Goal: Information Seeking & Learning: Learn about a topic

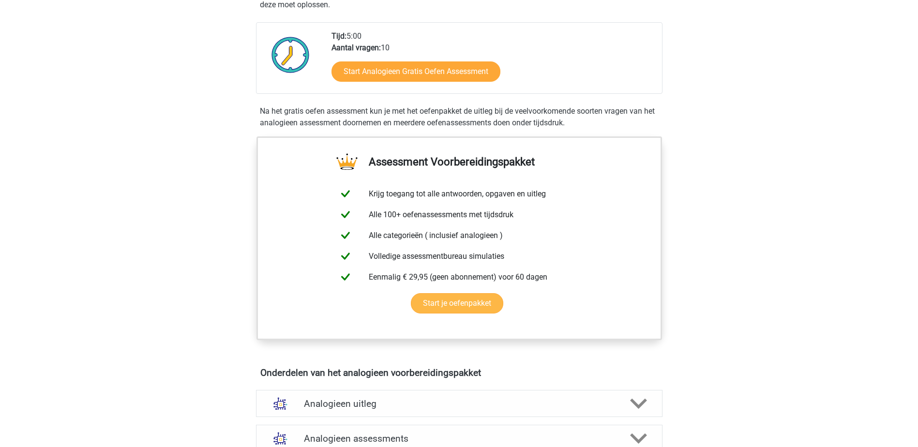
scroll to position [242, 0]
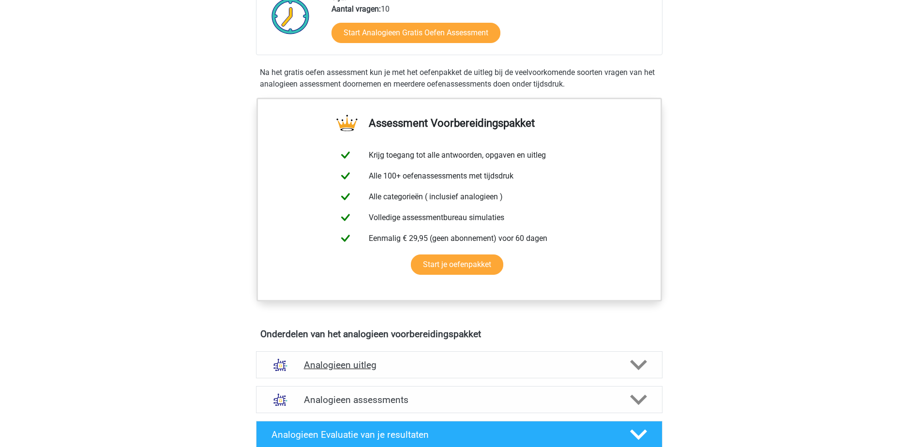
click at [472, 365] on h4 "Analogieen uitleg" at bounding box center [459, 365] width 311 height 11
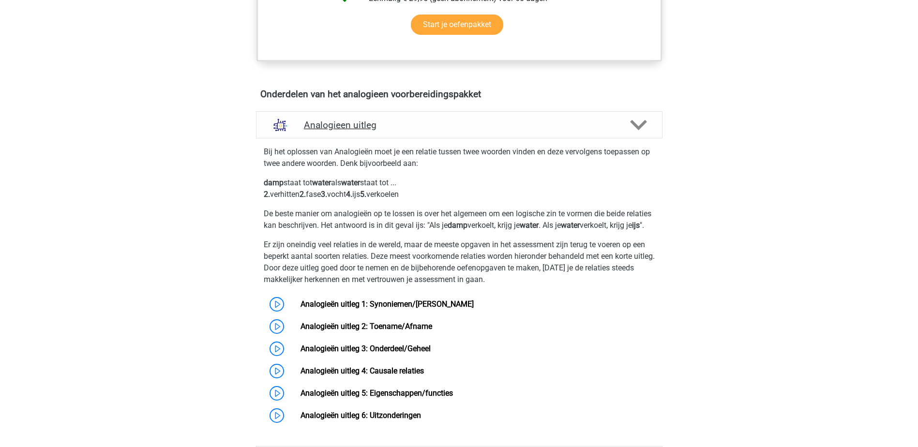
scroll to position [484, 0]
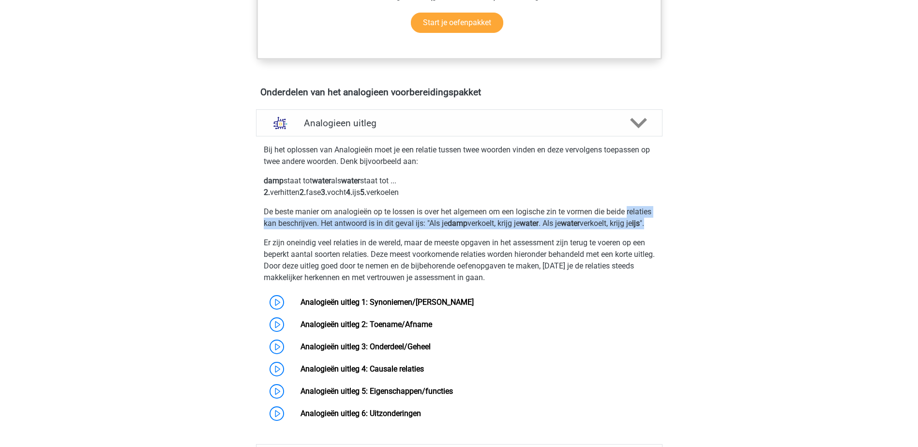
drag, startPoint x: 293, startPoint y: 232, endPoint x: 254, endPoint y: 229, distance: 39.4
click at [254, 229] on div "Bij het oplossen van Analogieën moet je een relatie tussen twee woorden vinden …" at bounding box center [459, 282] width 414 height 285
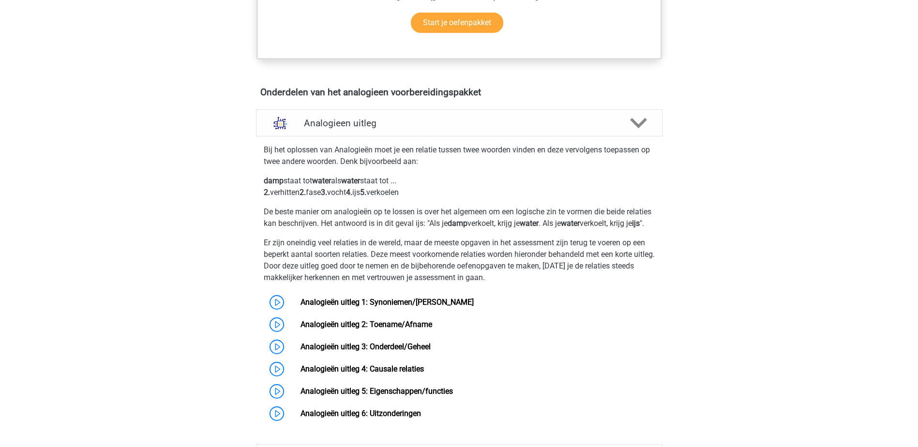
click at [467, 244] on div "Bij het oplossen van Analogieën moet je een relatie tussen twee woorden vinden …" at bounding box center [459, 282] width 414 height 285
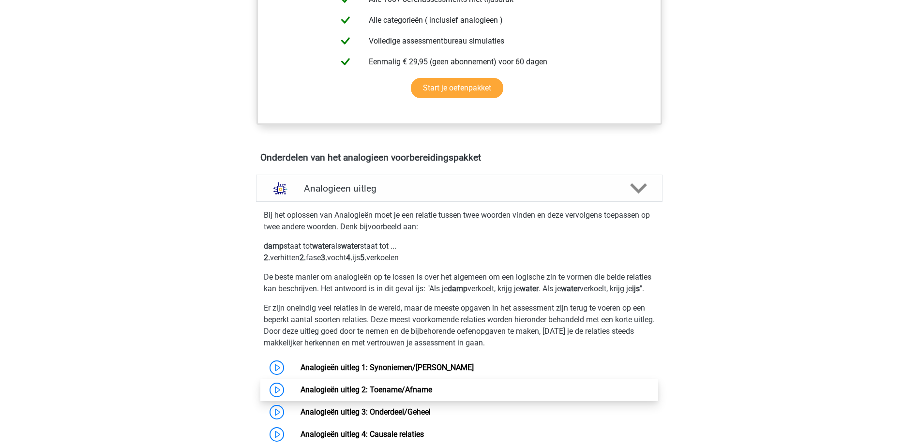
scroll to position [581, 0]
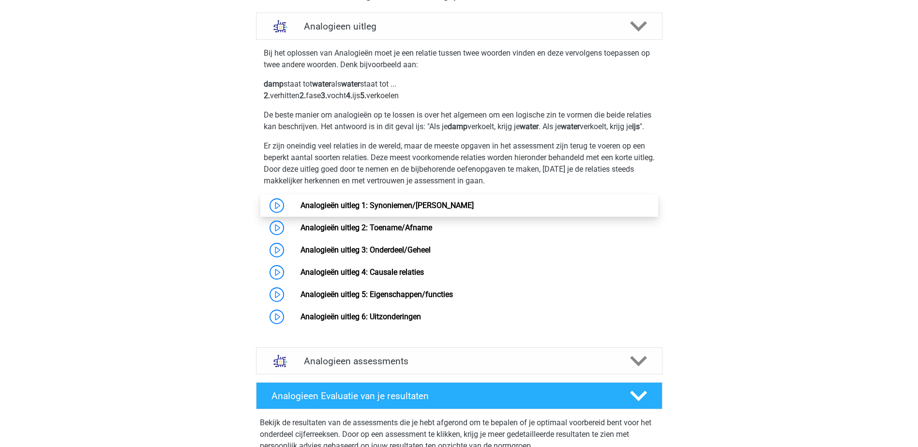
click at [374, 210] on link "Analogieën uitleg 1: Synoniemen/[PERSON_NAME]" at bounding box center [387, 205] width 173 height 9
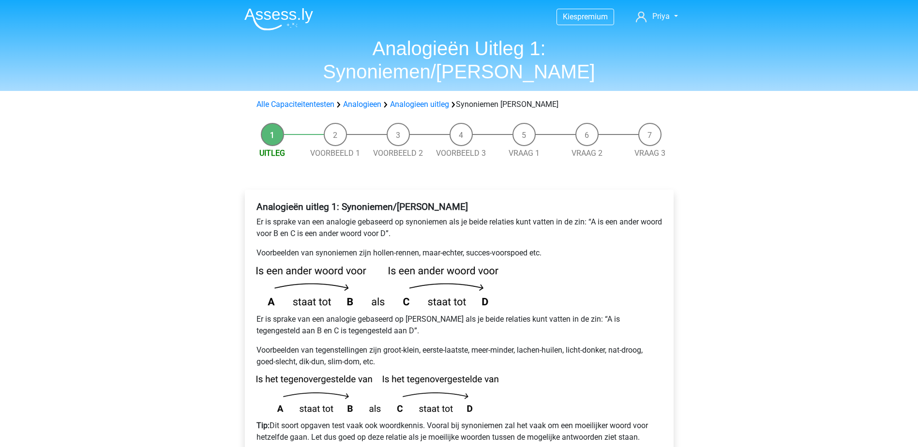
scroll to position [48, 0]
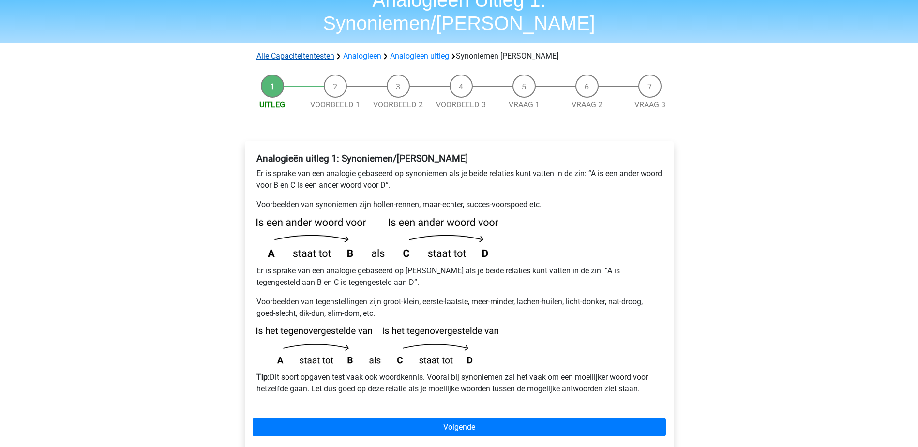
click at [312, 51] on link "Alle Capaciteitentesten" at bounding box center [296, 55] width 78 height 9
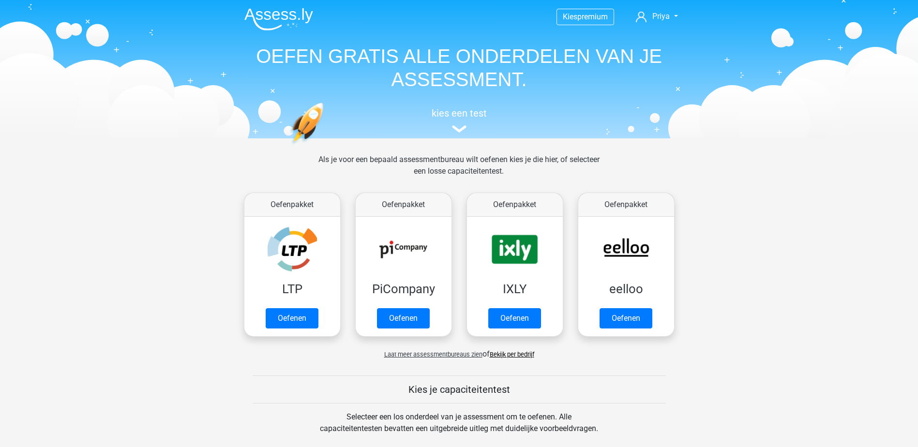
scroll to position [411, 0]
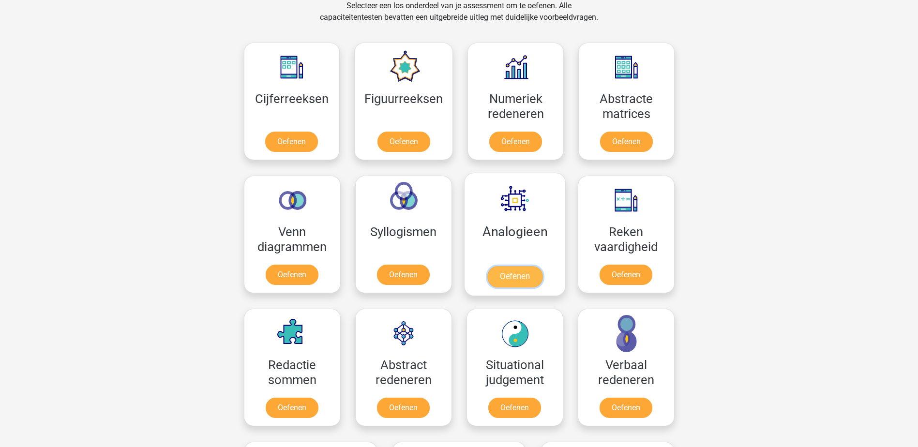
click at [518, 284] on link "Oefenen" at bounding box center [514, 276] width 55 height 21
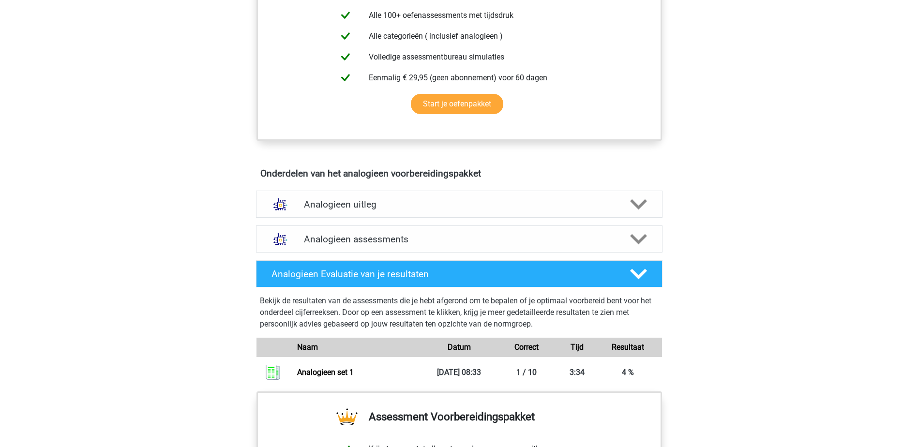
scroll to position [339, 0]
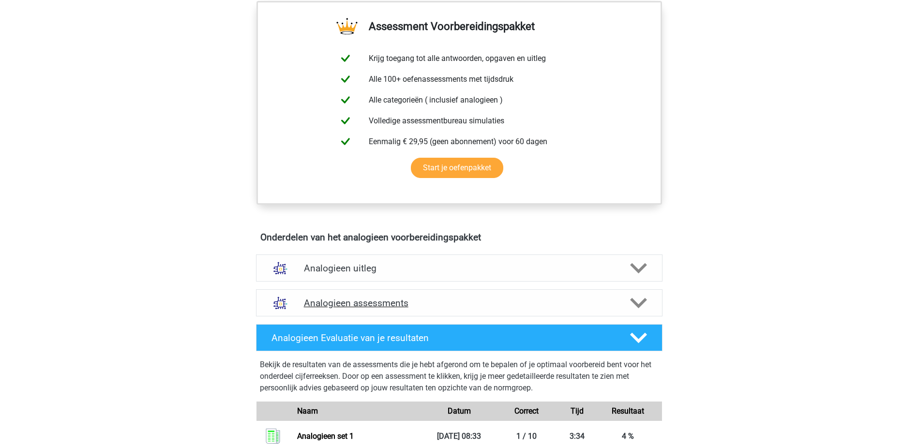
click at [563, 301] on h4 "Analogieen assessments" at bounding box center [459, 303] width 311 height 11
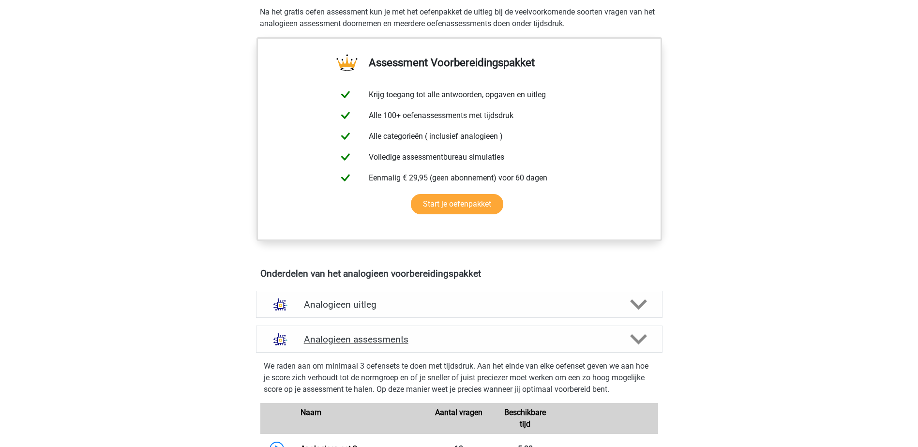
scroll to position [290, 0]
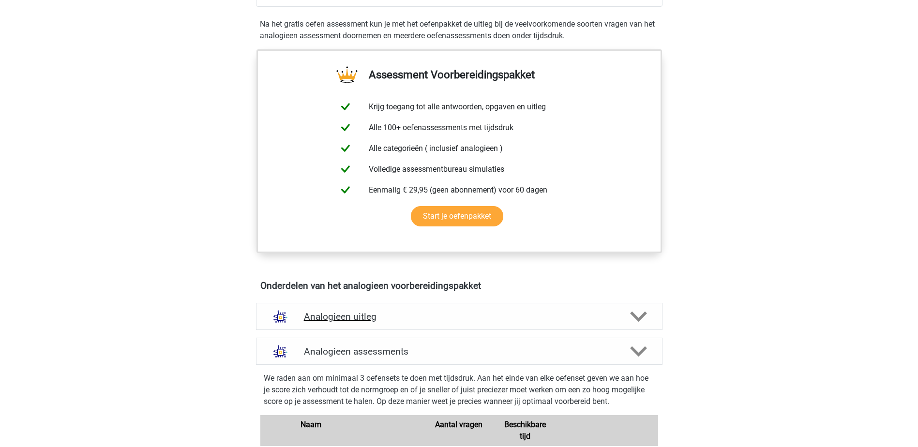
click at [579, 315] on h4 "Analogieen uitleg" at bounding box center [459, 316] width 311 height 11
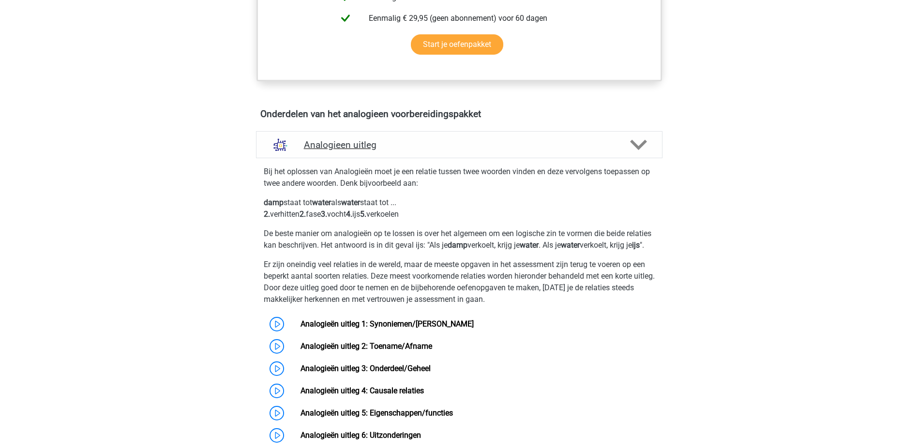
scroll to position [484, 0]
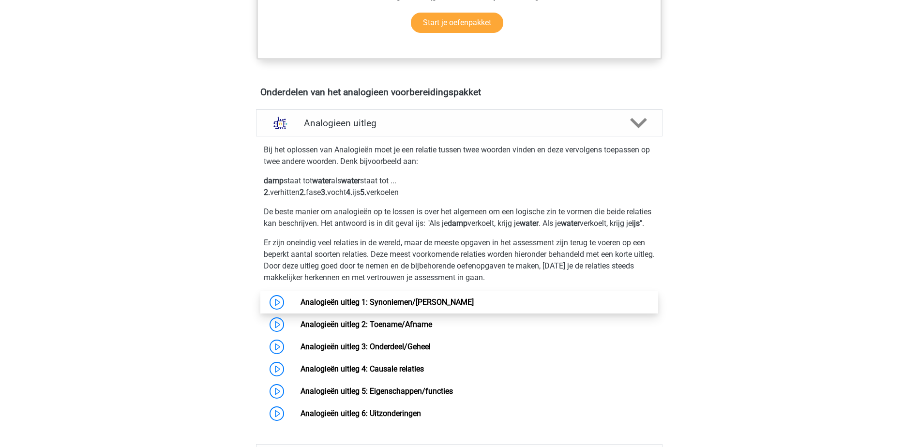
click at [474, 304] on link "Analogieën uitleg 1: Synoniemen/[PERSON_NAME]" at bounding box center [387, 302] width 173 height 9
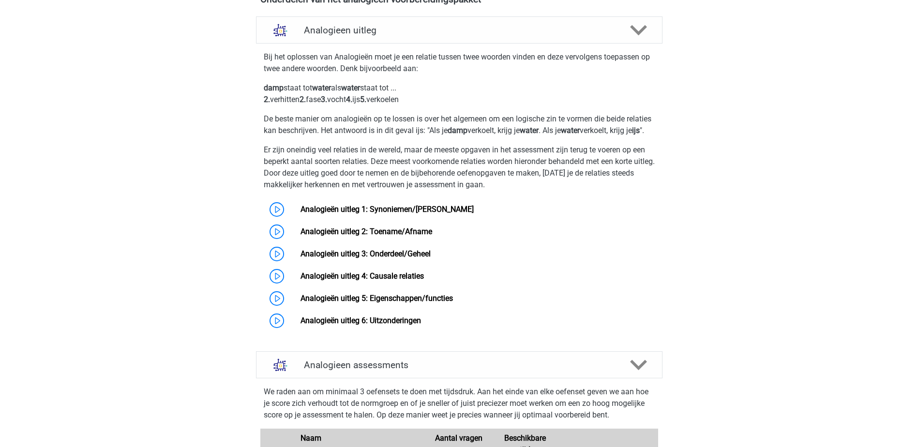
scroll to position [581, 0]
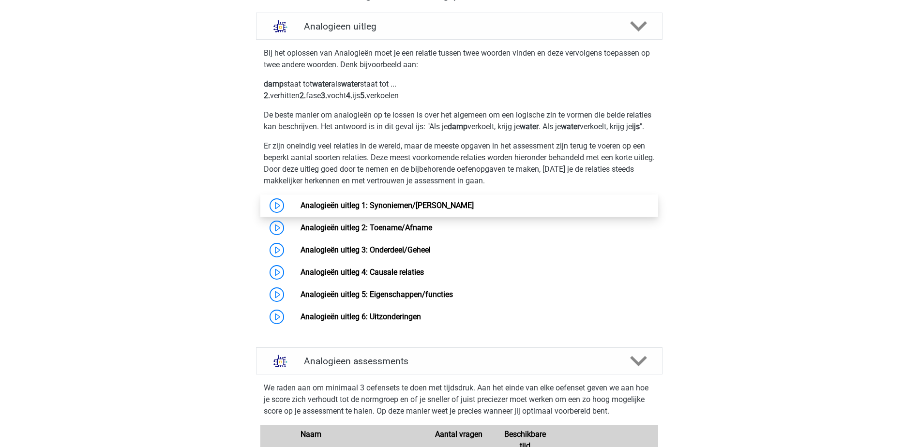
click at [412, 210] on link "Analogieën uitleg 1: Synoniemen/[PERSON_NAME]" at bounding box center [387, 205] width 173 height 9
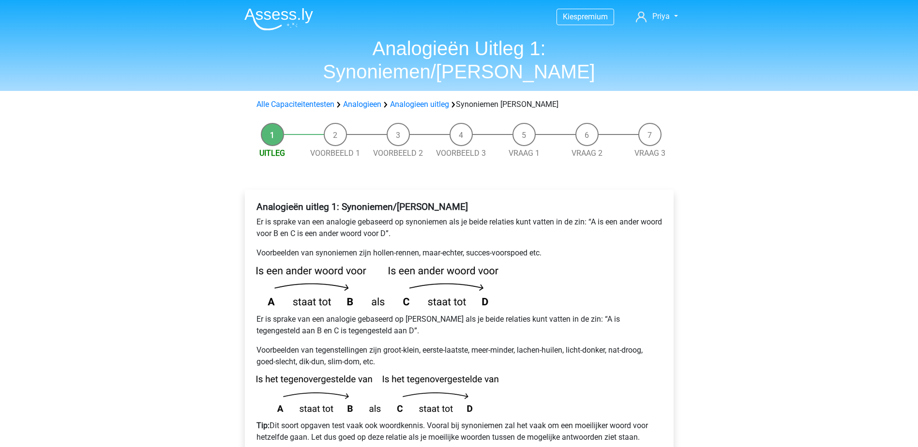
scroll to position [48, 0]
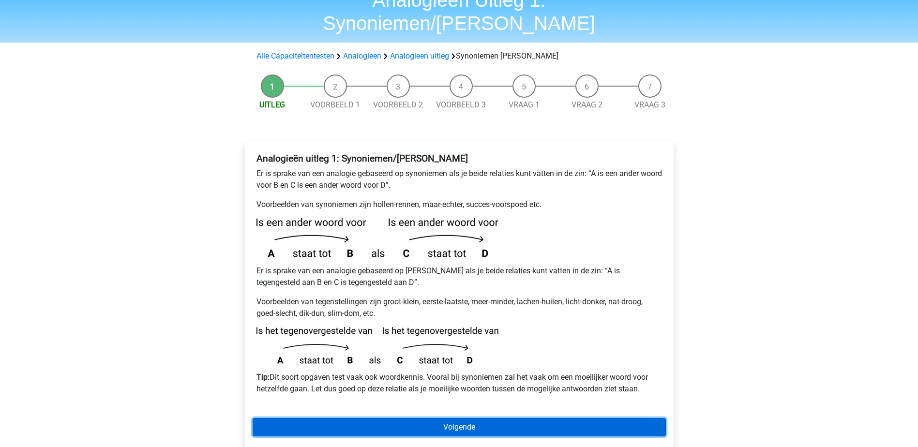
click at [418, 418] on link "Volgende" at bounding box center [459, 427] width 413 height 18
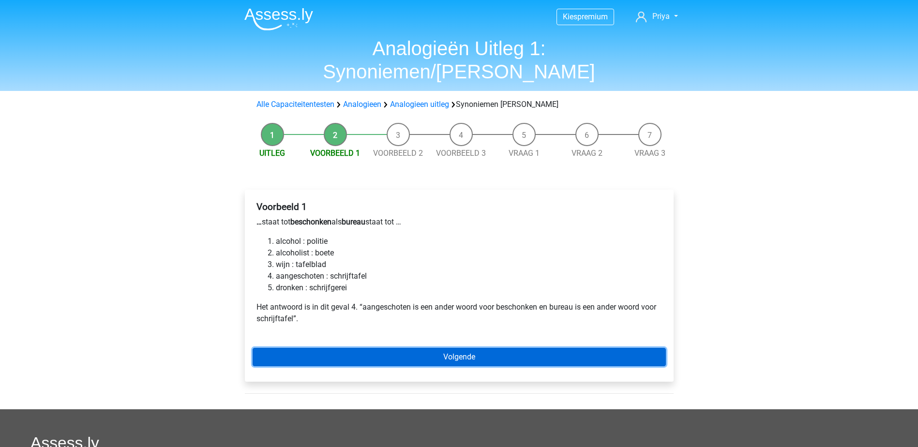
click at [521, 348] on link "Volgende" at bounding box center [459, 357] width 413 height 18
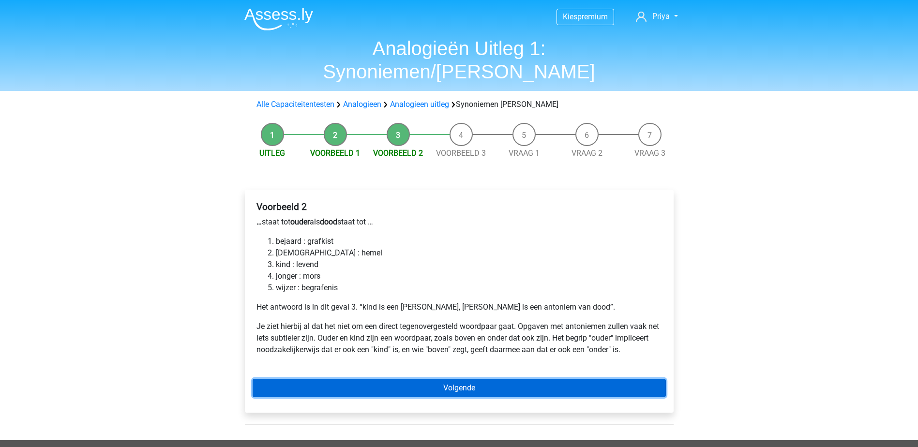
click at [349, 379] on link "Volgende" at bounding box center [459, 388] width 413 height 18
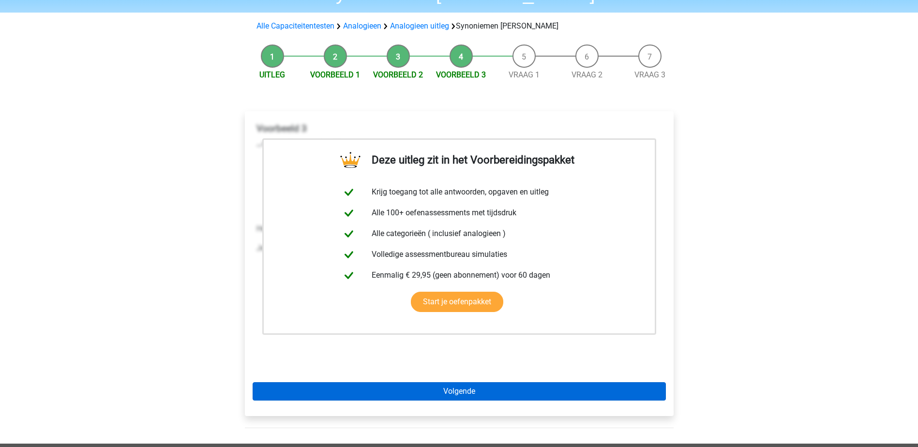
scroll to position [97, 0]
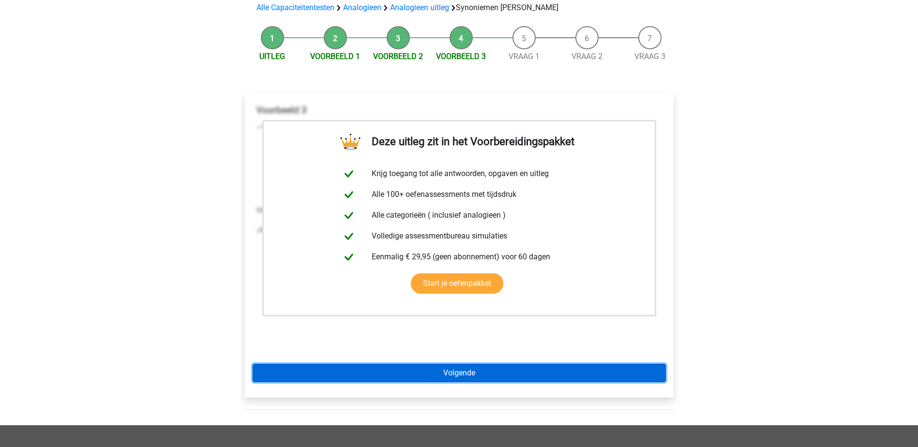
click at [503, 364] on link "Volgende" at bounding box center [459, 373] width 413 height 18
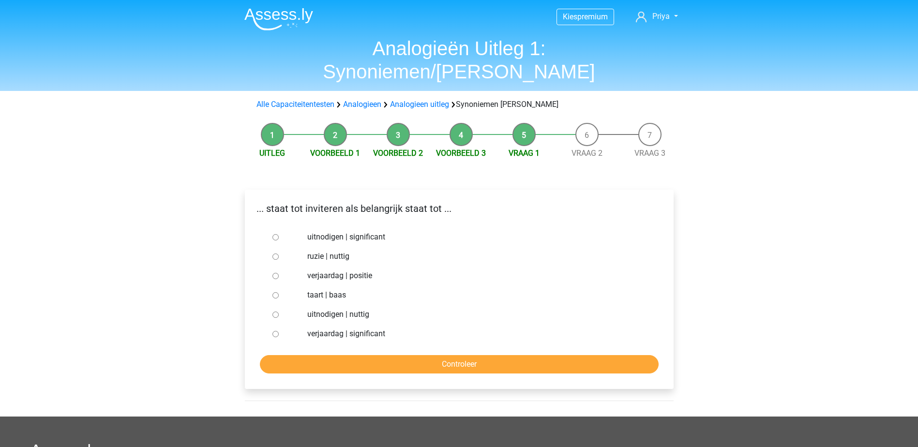
click at [320, 309] on label "uitnodigen | nuttig" at bounding box center [474, 315] width 335 height 12
click at [279, 312] on input "uitnodigen | nuttig" at bounding box center [276, 315] width 6 height 6
radio input "true"
click at [354, 355] on input "Controleer" at bounding box center [459, 364] width 399 height 18
